Goal: Communication & Community: Answer question/provide support

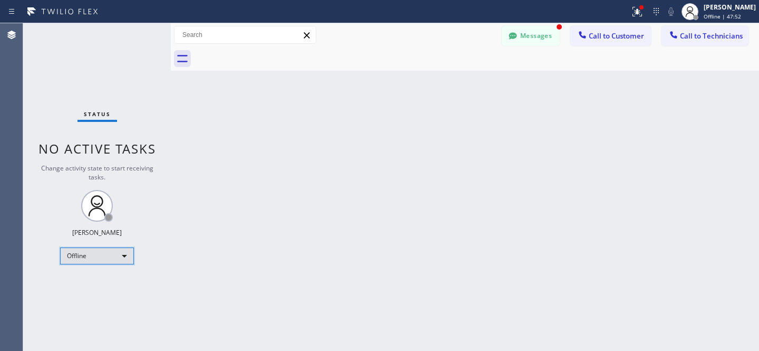
click at [104, 250] on div "Offline" at bounding box center [97, 255] width 74 height 17
click at [91, 275] on li "Offline" at bounding box center [97, 269] width 72 height 13
click at [85, 257] on div "Offline" at bounding box center [97, 255] width 74 height 17
click at [92, 281] on li "Available" at bounding box center [97, 282] width 72 height 13
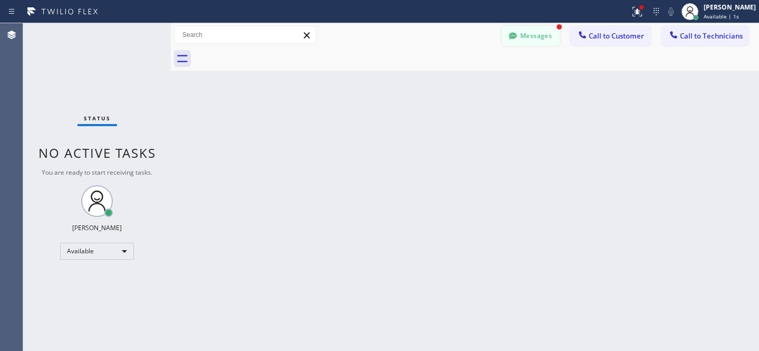
click at [528, 32] on button "Messages" at bounding box center [531, 36] width 58 height 20
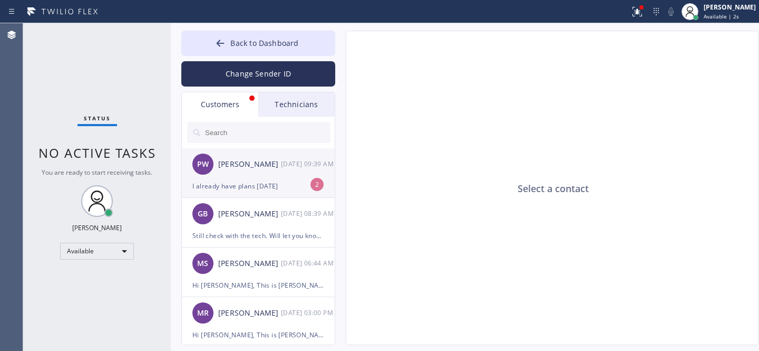
click at [238, 172] on div "PW [PERSON_NAME] [DATE] 09:39 AM" at bounding box center [259, 164] width 154 height 32
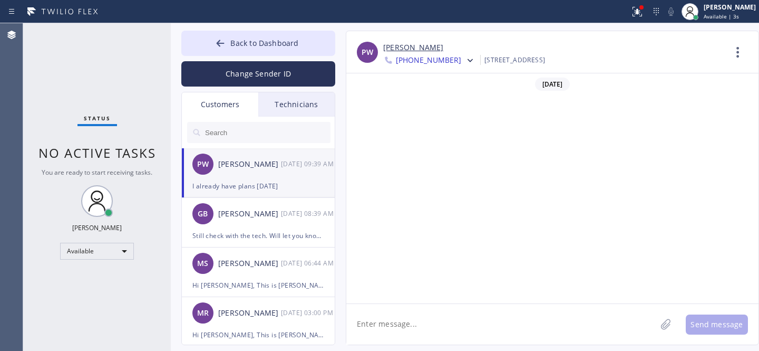
scroll to position [969, 0]
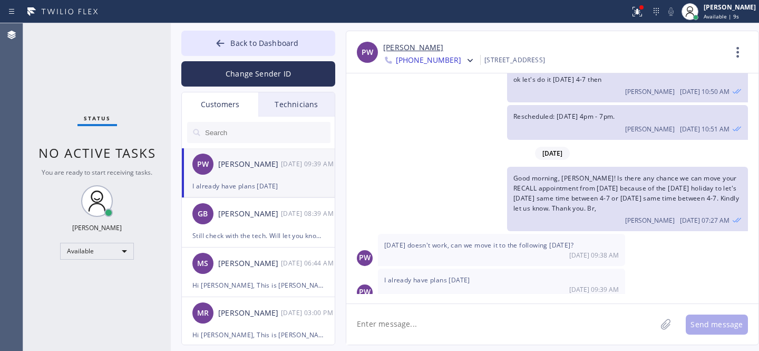
click at [439, 316] on textarea at bounding box center [501, 324] width 310 height 41
type textarea "ok then let's do it [DATE] same time 4-7"
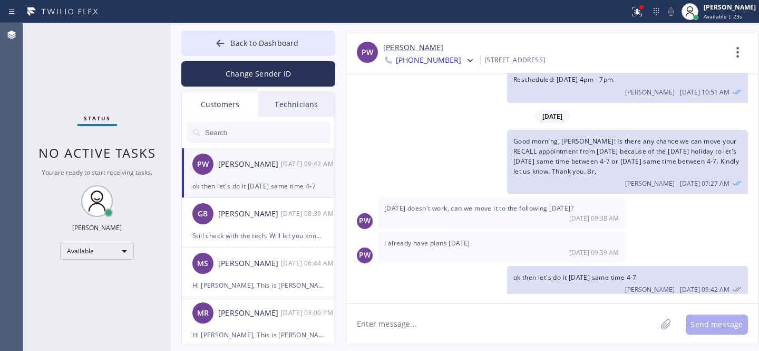
click at [407, 49] on link "[PERSON_NAME]" at bounding box center [413, 48] width 60 height 12
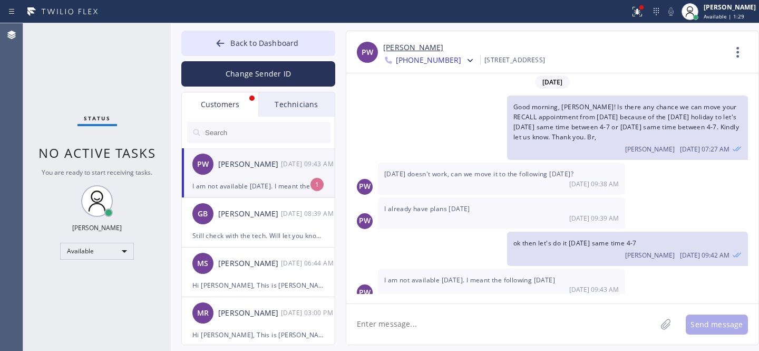
click at [243, 180] on div "I am not available [DATE]. I meant the following [DATE]" at bounding box center [258, 186] width 132 height 12
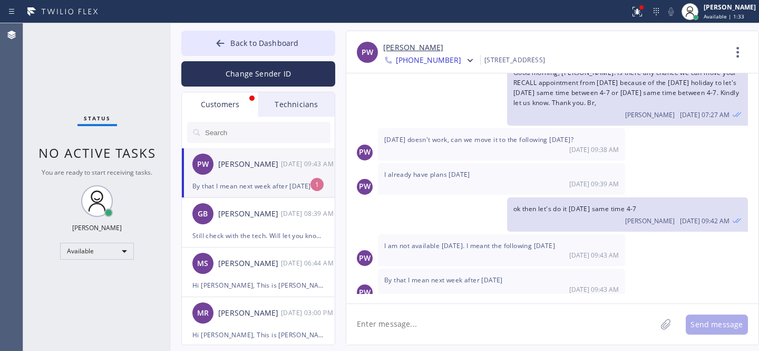
drag, startPoint x: 260, startPoint y: 189, endPoint x: 277, endPoint y: 186, distance: 17.2
click at [259, 189] on div "By that I mean next week after [DATE]" at bounding box center [258, 186] width 132 height 12
click at [404, 324] on textarea at bounding box center [501, 324] width 310 height 41
paste textarea "[DATE] 4pm - 7pm"
click at [495, 325] on textarea "Oh ok. Sorry. Rescheduled: [DATE] 4pm - 7pm" at bounding box center [510, 324] width 329 height 41
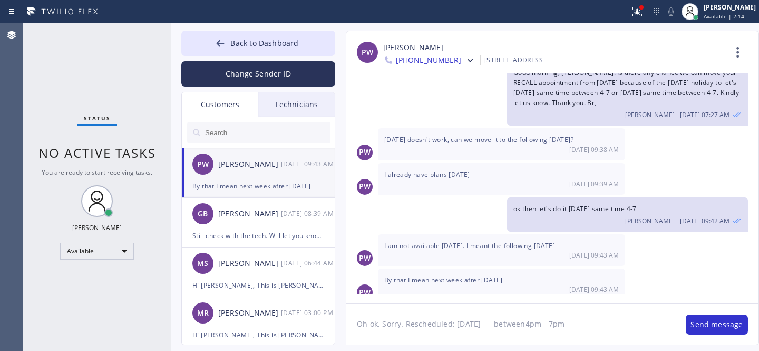
type textarea "Oh ok. Sorry. Rescheduled: [DATE] between 4pm - 7pm"
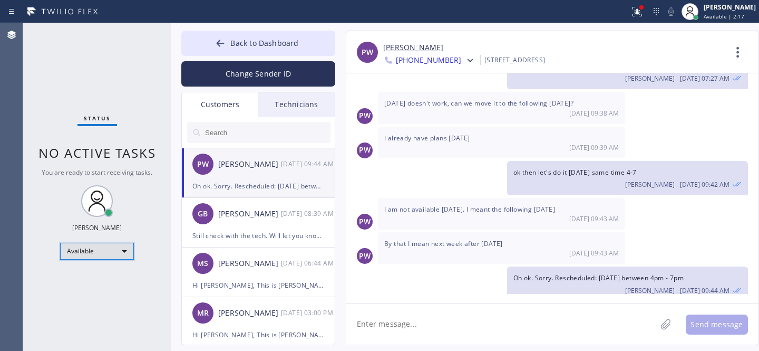
click at [104, 251] on div "Available" at bounding box center [97, 251] width 74 height 17
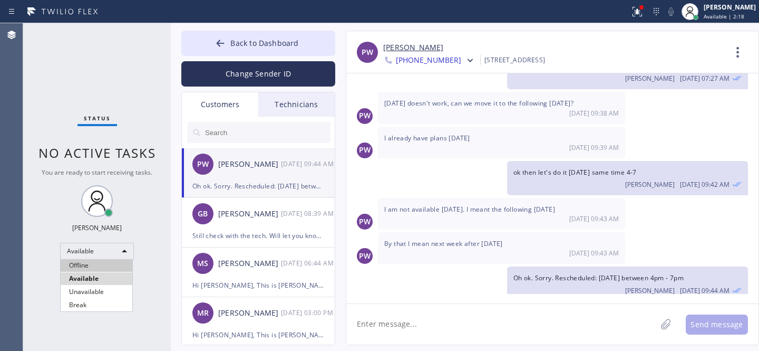
click at [97, 267] on li "Offline" at bounding box center [97, 265] width 72 height 13
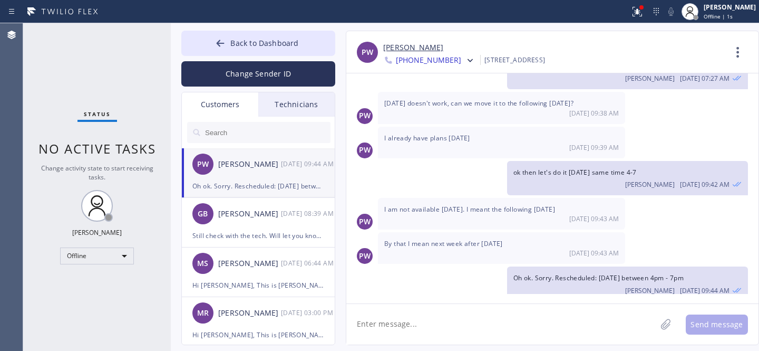
drag, startPoint x: 213, startPoint y: 46, endPoint x: 124, endPoint y: 261, distance: 231.7
click at [213, 46] on button "Back to Dashboard" at bounding box center [258, 43] width 154 height 25
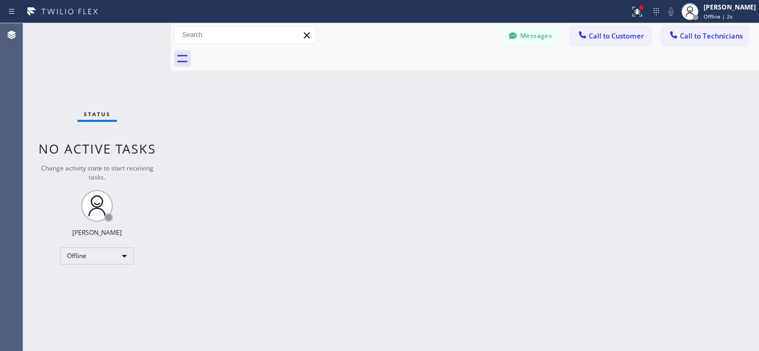
click at [104, 245] on div "Status No active tasks Change activity state to start receiving tasks. [PERSON_…" at bounding box center [97, 187] width 148 height 328
click at [100, 256] on div "Offline" at bounding box center [97, 255] width 74 height 17
click at [88, 282] on li "Available" at bounding box center [97, 282] width 72 height 13
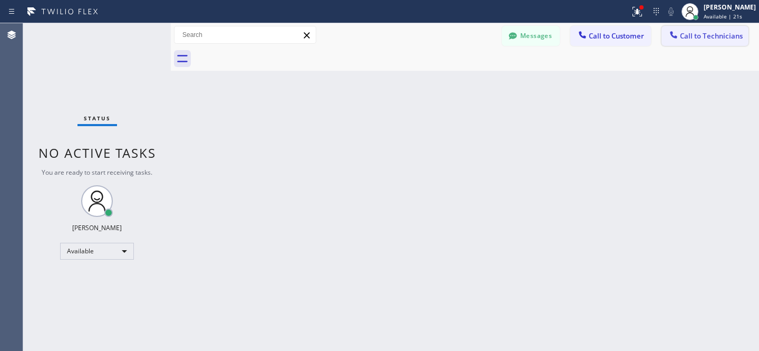
click at [702, 32] on span "Call to Technicians" at bounding box center [711, 35] width 63 height 9
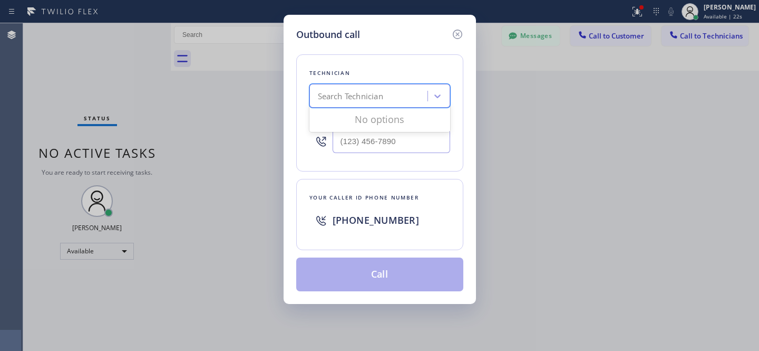
click at [369, 100] on div "Search Technician" at bounding box center [350, 96] width 65 height 12
type input "la art"
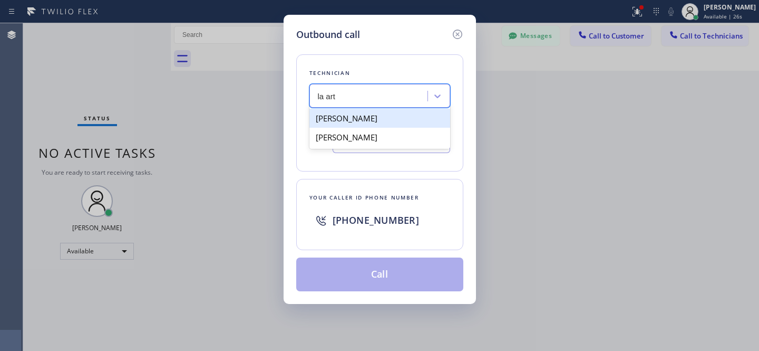
click at [344, 121] on div "[PERSON_NAME]" at bounding box center [380, 118] width 141 height 19
type input "[PHONE_NUMBER]"
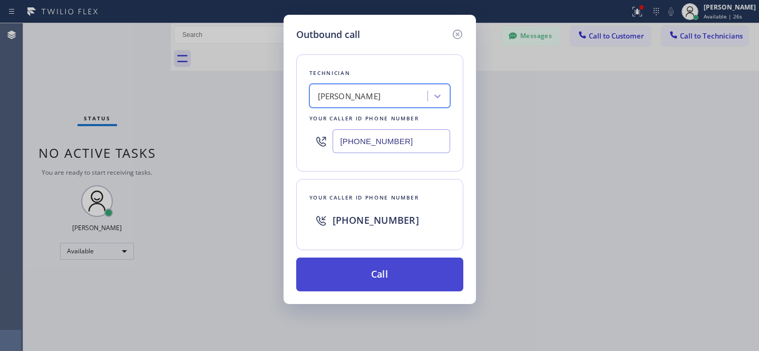
click at [415, 272] on button "Call" at bounding box center [379, 274] width 167 height 34
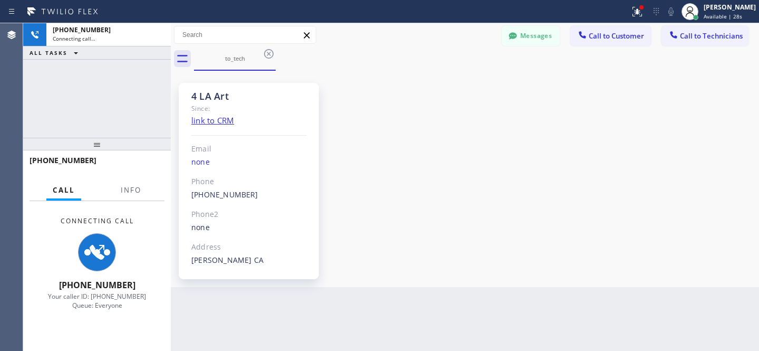
scroll to position [76, 0]
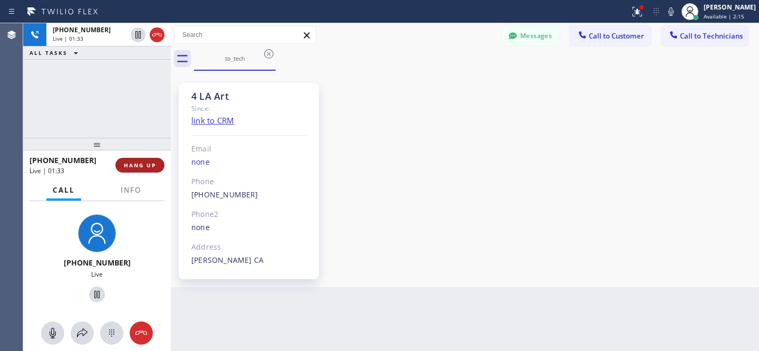
click at [135, 169] on button "HANG UP" at bounding box center [139, 165] width 49 height 15
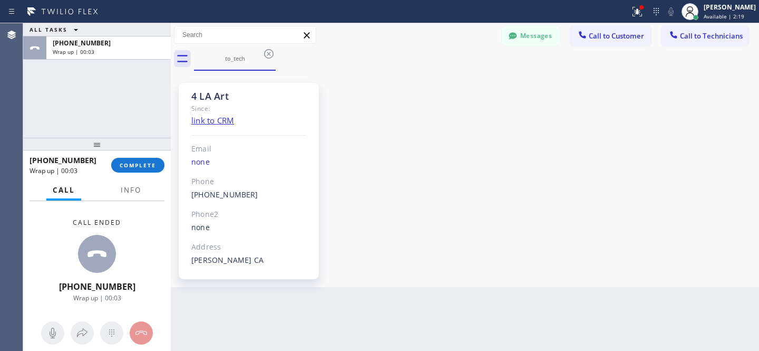
click at [271, 54] on icon at bounding box center [269, 53] width 13 height 13
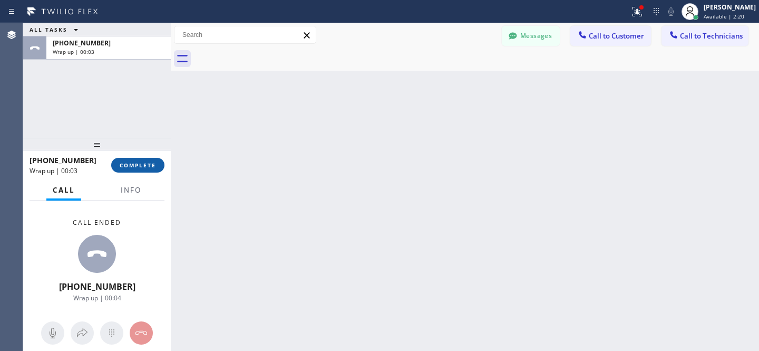
click at [153, 159] on button "COMPLETE" at bounding box center [137, 165] width 53 height 15
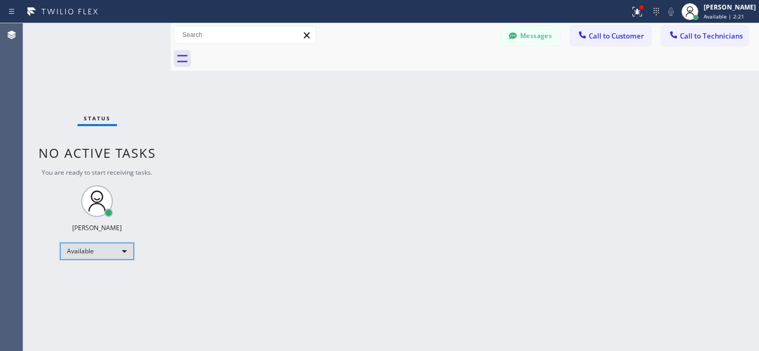
click at [87, 245] on div "Available" at bounding box center [97, 251] width 74 height 17
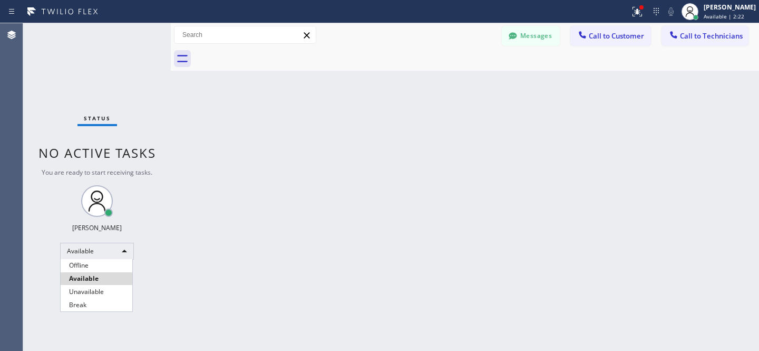
drag, startPoint x: 86, startPoint y: 265, endPoint x: 130, endPoint y: 261, distance: 44.0
click at [86, 265] on li "Offline" at bounding box center [97, 265] width 72 height 13
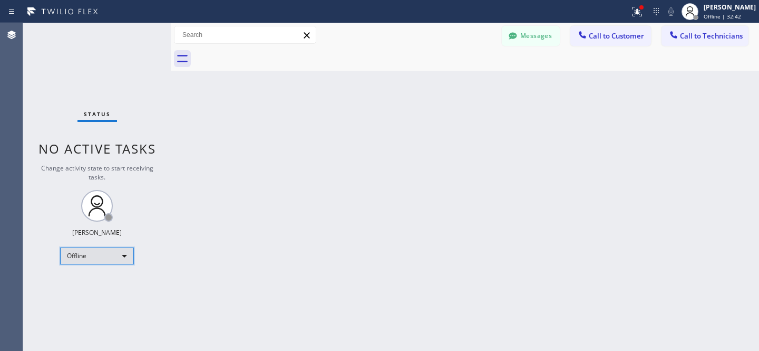
click at [101, 258] on div "Offline" at bounding box center [97, 255] width 74 height 17
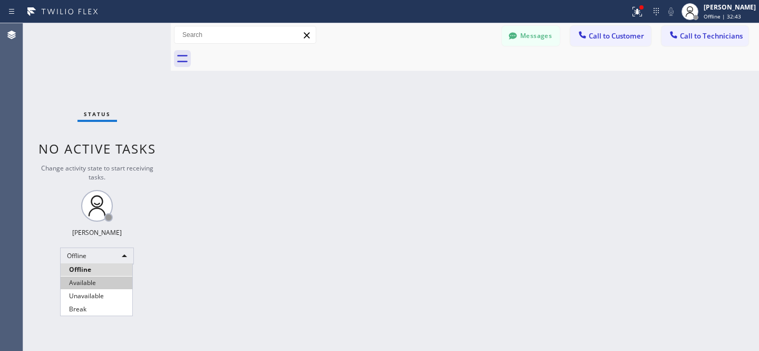
click at [84, 283] on li "Available" at bounding box center [97, 282] width 72 height 13
click at [690, 38] on span "Call to Technicians" at bounding box center [711, 35] width 63 height 9
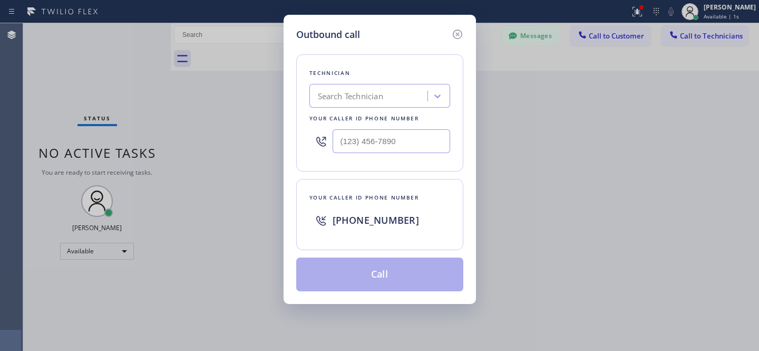
click at [346, 93] on div "Search Technician" at bounding box center [350, 96] width 65 height 12
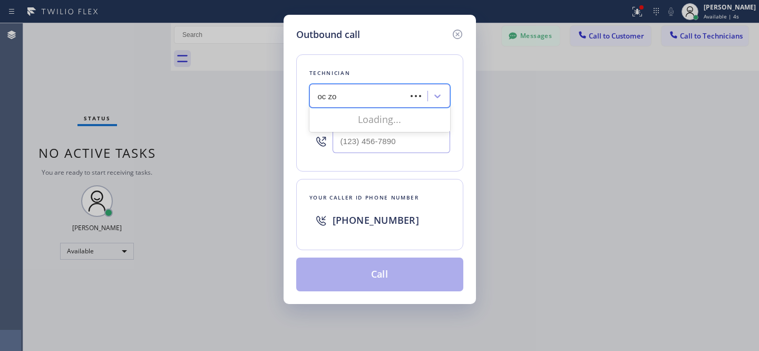
type input "oc zod"
click at [336, 122] on div "Hayotzod Muhammmadrofei" at bounding box center [380, 118] width 141 height 19
type input "[PHONE_NUMBER]"
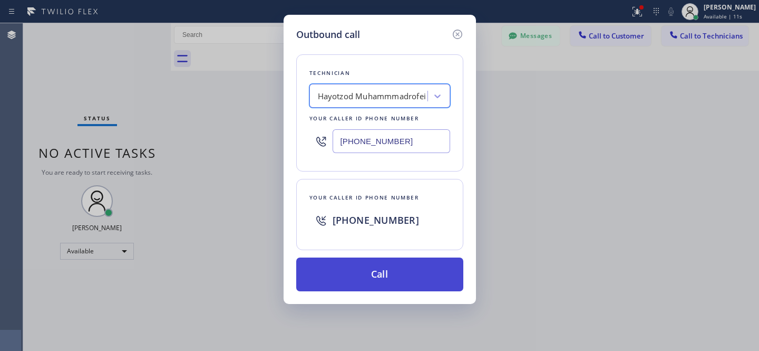
click at [413, 280] on button "Call" at bounding box center [379, 274] width 167 height 34
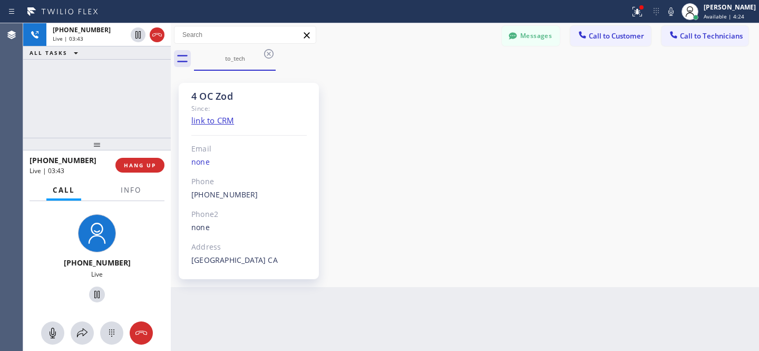
click at [412, 90] on div "4 OC Zod Since: link to CRM Email none Phone [PHONE_NUMBER] Outbound call Techn…" at bounding box center [465, 178] width 583 height 211
click at [134, 174] on div "[PHONE_NUMBER] Live | 06:08 HANG UP" at bounding box center [97, 164] width 135 height 27
click at [151, 166] on span "HANG UP" at bounding box center [140, 164] width 32 height 7
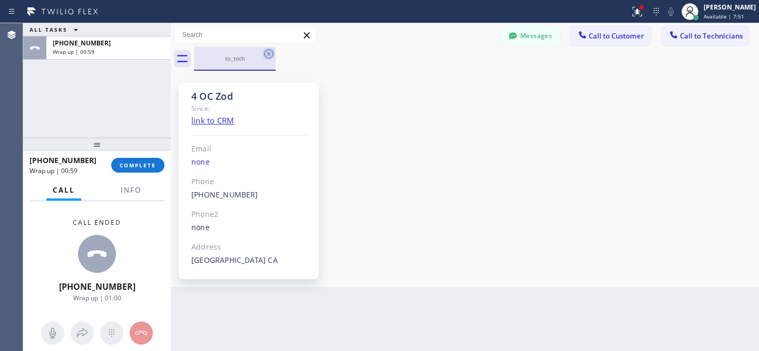
click at [269, 51] on icon at bounding box center [269, 53] width 13 height 13
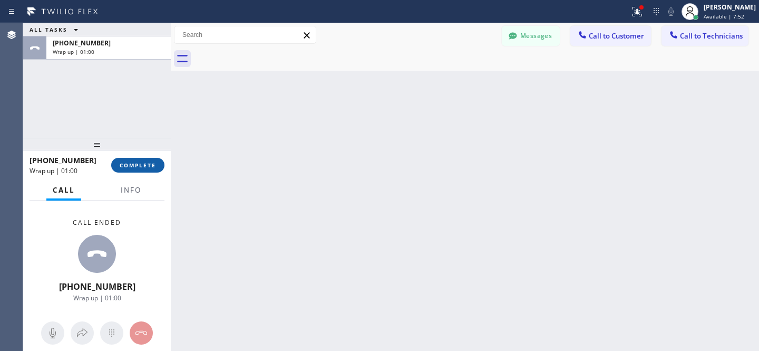
click at [153, 161] on button "COMPLETE" at bounding box center [137, 165] width 53 height 15
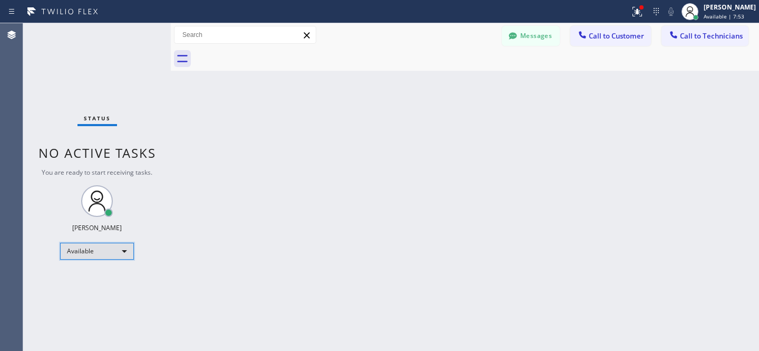
click at [90, 254] on div "Available" at bounding box center [97, 251] width 74 height 17
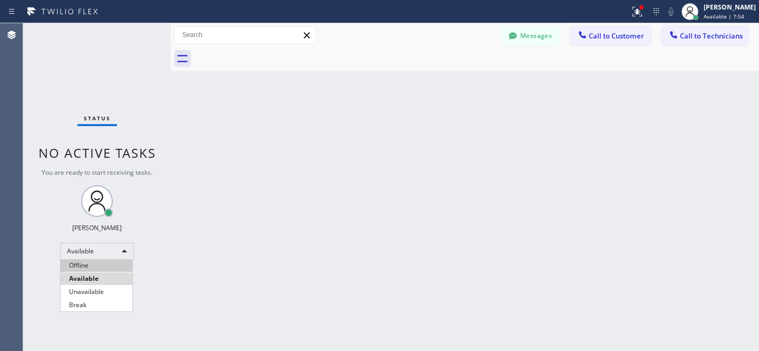
click at [87, 263] on li "Offline" at bounding box center [97, 265] width 72 height 13
